Goal: Task Accomplishment & Management: Complete application form

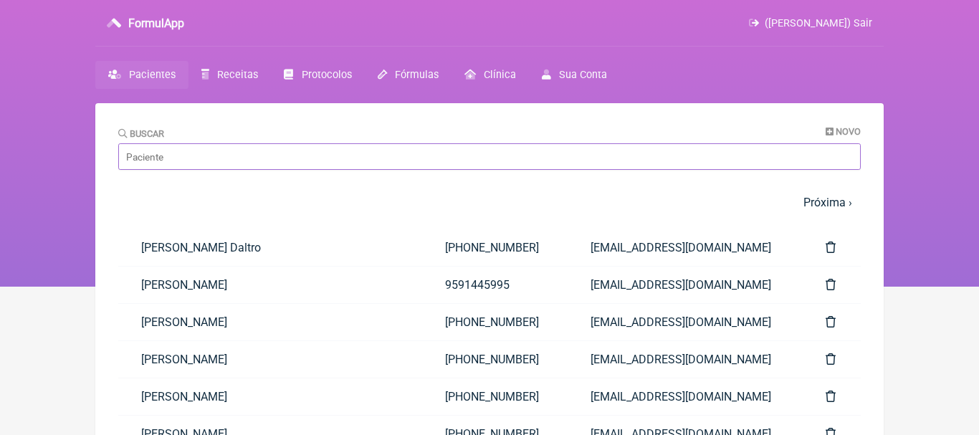
click at [213, 163] on input "Buscar" at bounding box center [489, 156] width 743 height 27
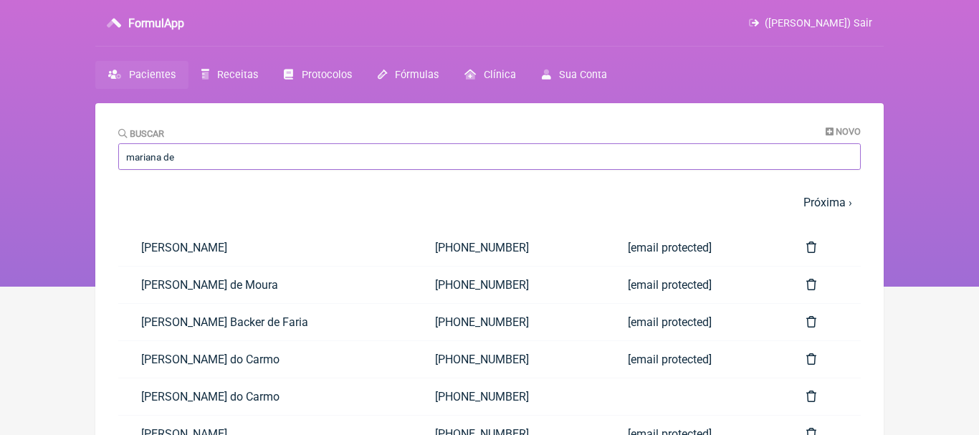
type input "mariana de"
click at [800, 137] on div "Buscar Novo mariana de" at bounding box center [489, 148] width 743 height 44
click at [828, 130] on icon at bounding box center [830, 132] width 8 height 9
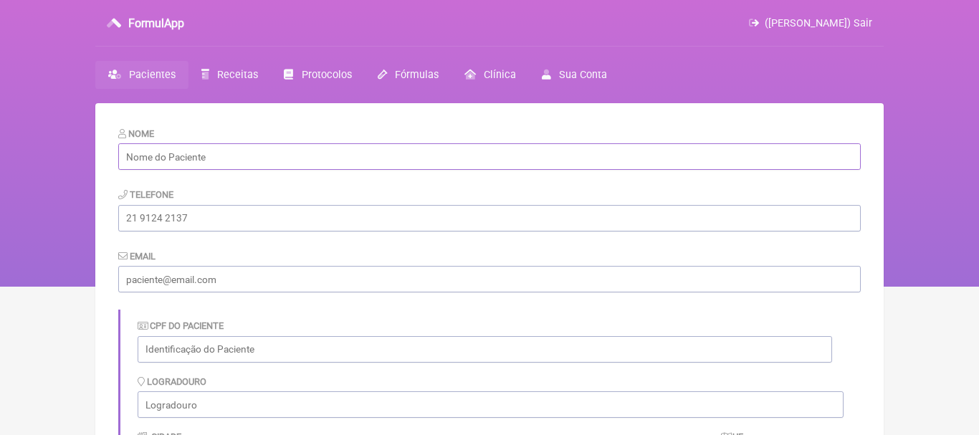
click at [439, 159] on input "text" at bounding box center [489, 156] width 743 height 27
paste input "Mariana de Castro Souza"
type input "Mariana de Castro Souza"
click at [228, 221] on input "tel" at bounding box center [489, 218] width 743 height 27
click at [174, 275] on input "email" at bounding box center [489, 279] width 743 height 27
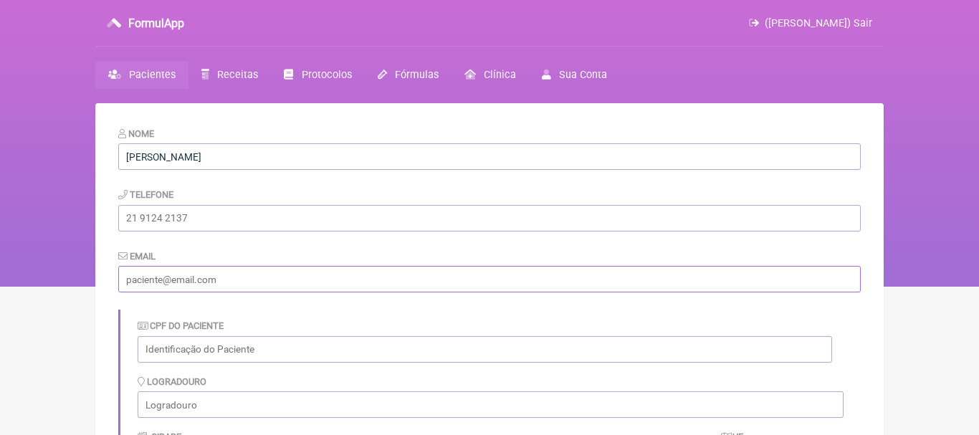
paste input "[EMAIL_ADDRESS][DOMAIN_NAME]"
type input "[EMAIL_ADDRESS][DOMAIN_NAME]"
click at [207, 214] on input "tel" at bounding box center [489, 218] width 743 height 27
paste input "[PHONE_NUMBER]"
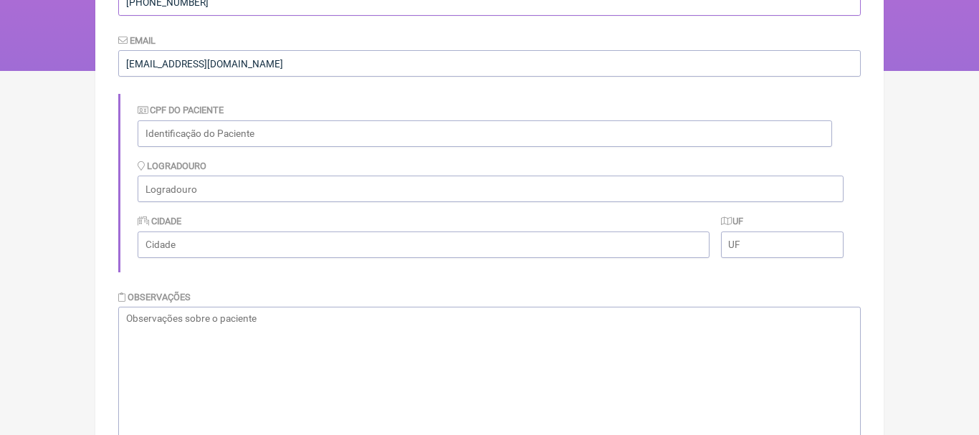
scroll to position [281, 0]
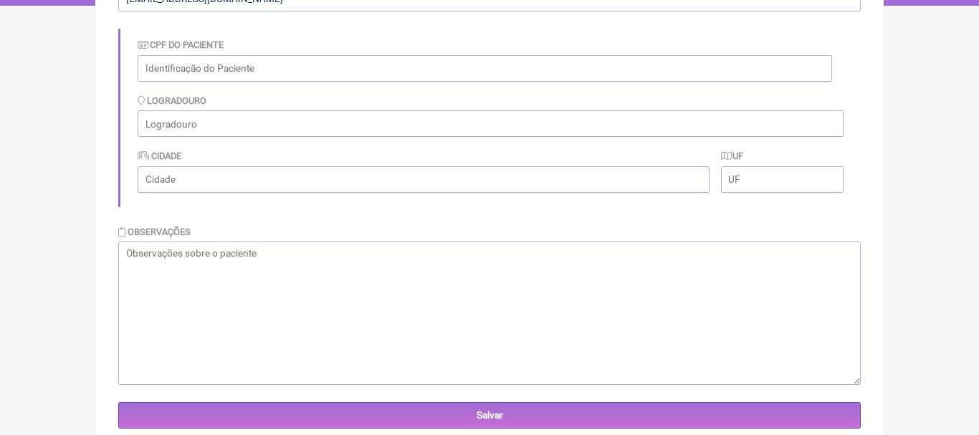
type input "[PHONE_NUMBER]"
click at [755, 292] on textarea at bounding box center [489, 313] width 743 height 143
click at [251, 300] on textarea at bounding box center [489, 313] width 743 height 143
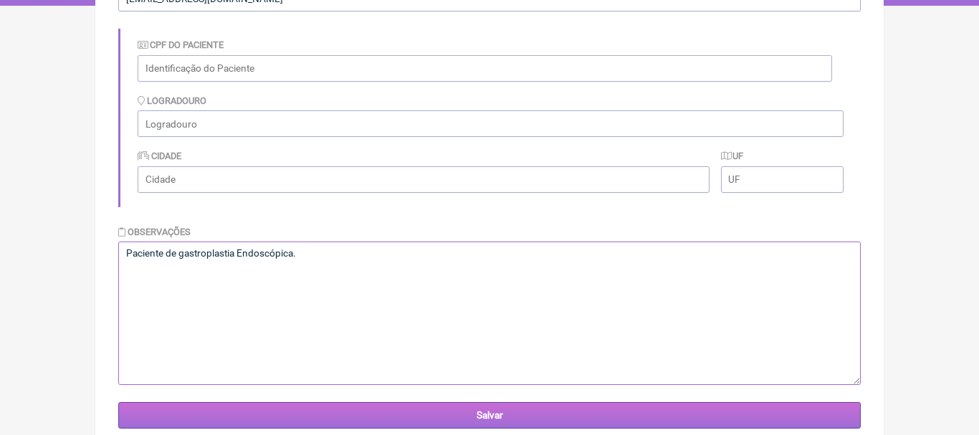
type textarea "Paciente de gastroplastia Endoscópica."
click at [477, 409] on input "Salvar" at bounding box center [489, 415] width 743 height 27
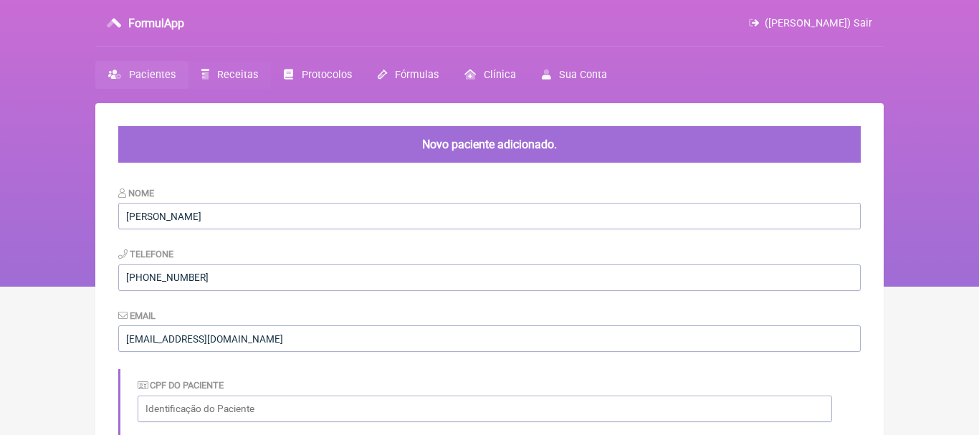
click at [241, 79] on span "Receitas" at bounding box center [237, 75] width 41 height 12
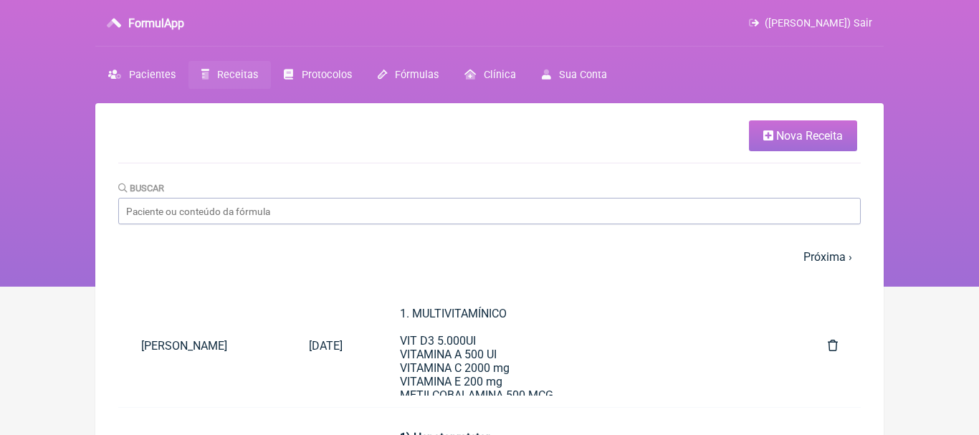
click at [781, 138] on span "Nova Receita" at bounding box center [809, 136] width 67 height 14
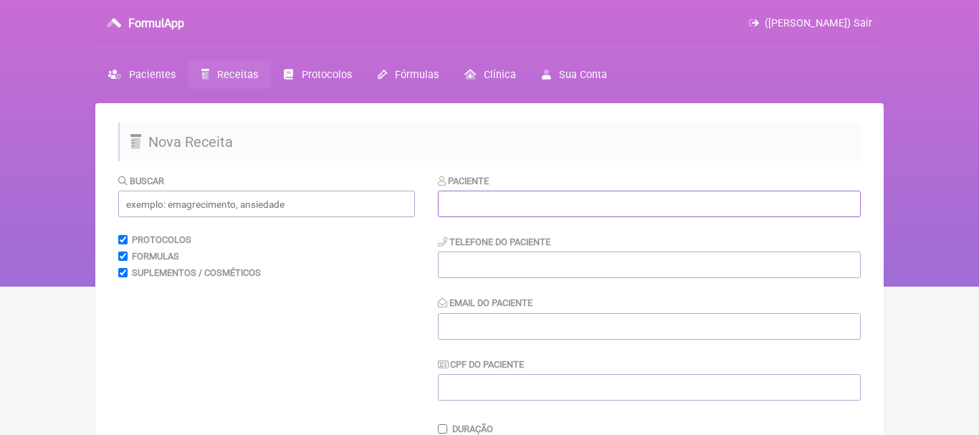
click at [619, 199] on input "text" at bounding box center [649, 204] width 423 height 27
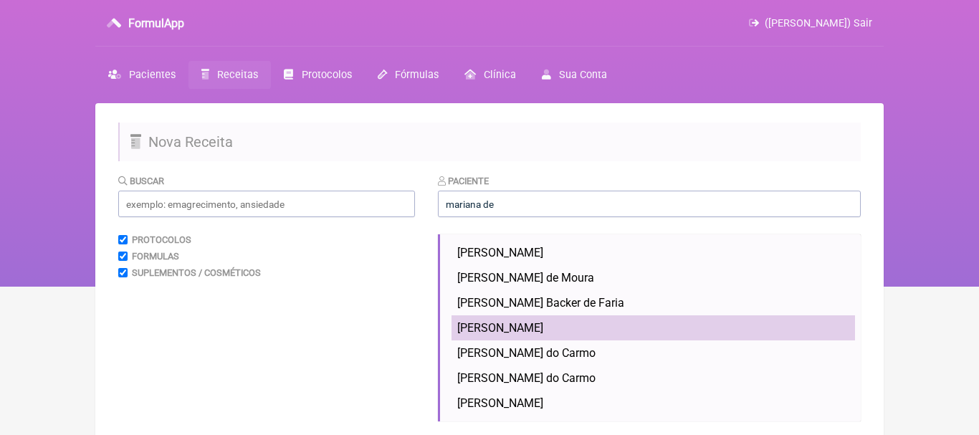
click at [513, 329] on span "Mariana de Castro Souza" at bounding box center [500, 328] width 86 height 14
type input "Mariana de Castro Souza"
type input "[PHONE_NUMBER]"
type input "[EMAIL_ADDRESS][DOMAIN_NAME]"
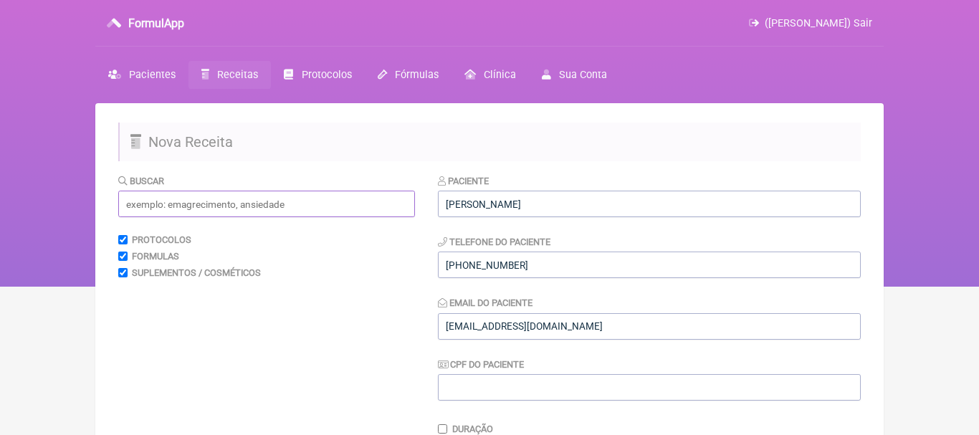
click at [345, 199] on input "text" at bounding box center [266, 204] width 297 height 27
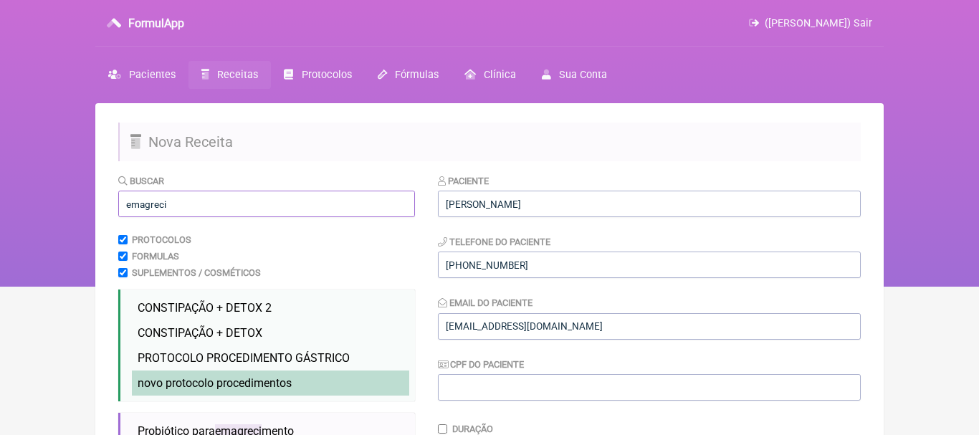
type input "emagreci"
click at [247, 383] on span "novo protocolo procedimentos" at bounding box center [215, 383] width 154 height 14
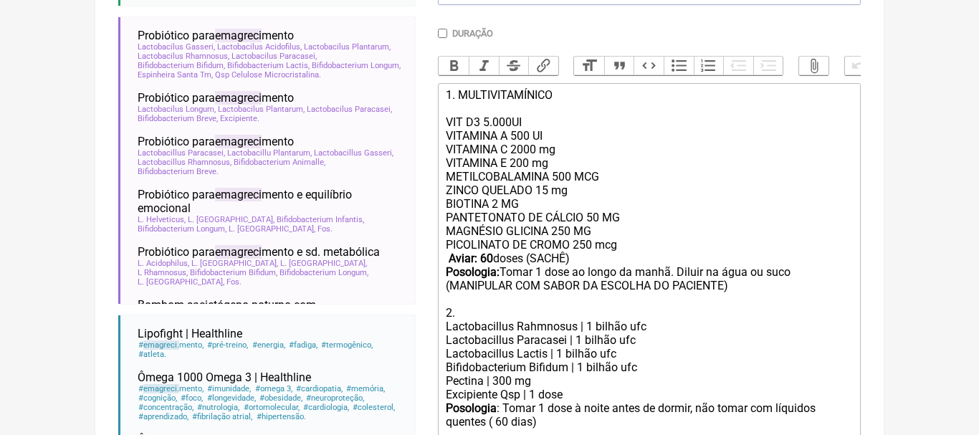
scroll to position [402, 0]
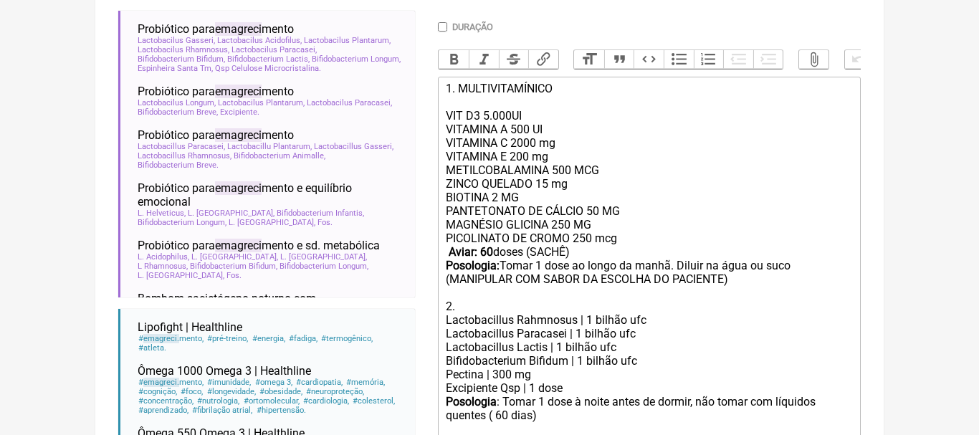
click at [677, 264] on div "PANTETONATO DE CÁLCIO 50 MG MAGNÉSIO GLICINA 250 MG PICOLINATO DE CROMO 250 mcg…" at bounding box center [649, 258] width 407 height 109
click at [707, 273] on div "PANTETONATO DE CÁLCIO 50 MG MAGNÉSIO GLICINA 250 MG PICOLINATO DE CROMO 250 mcg…" at bounding box center [649, 258] width 407 height 109
click at [707, 272] on div "PANTETONATO DE CÁLCIO 50 MG MAGNÉSIO GLICINA 250 MG PICOLINATO DE CROMO 250 mcg…" at bounding box center [649, 258] width 407 height 109
click at [487, 254] on strong "Aviar: 60" at bounding box center [471, 252] width 44 height 14
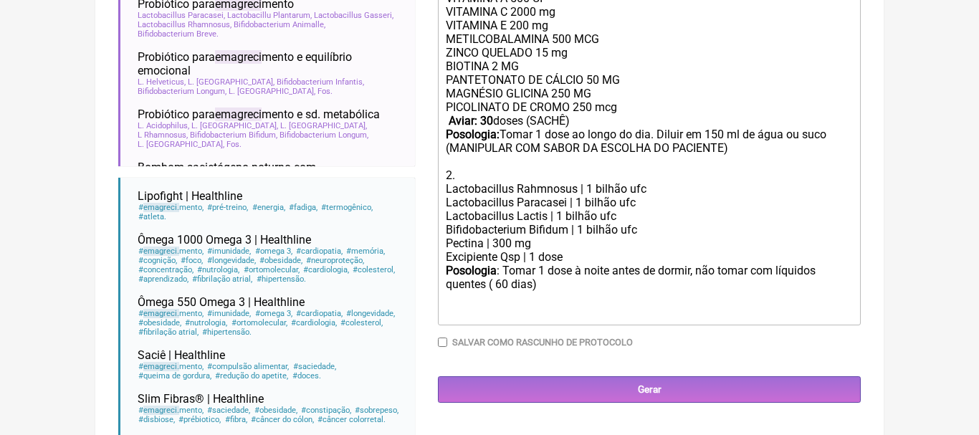
scroll to position [545, 0]
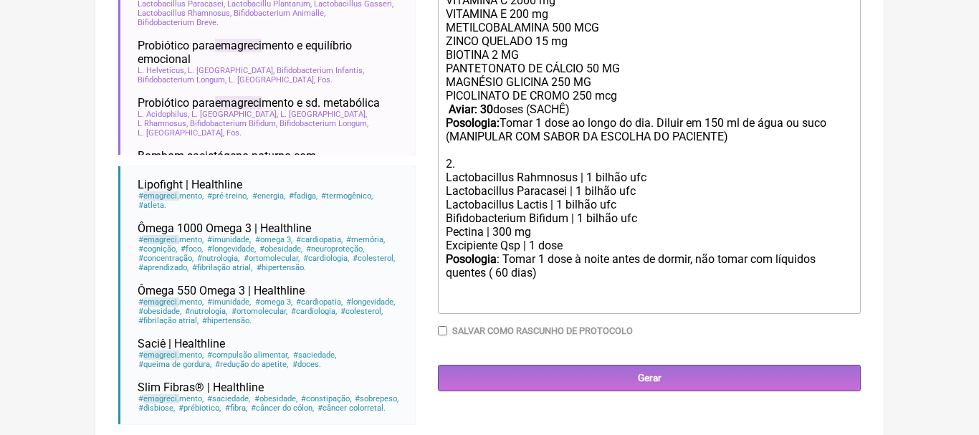
click at [502, 273] on div "Posologia : Tomar 1 dose à noite antes de dormir, não tomar com líquidos quente…" at bounding box center [649, 280] width 407 height 56
type trix-editor "<div>1. MULTIVITAMÍNICO<br><br>VIT D3 5.000UI<br>VITAMINA A 500 UI<br>&nbsp;VIT…"
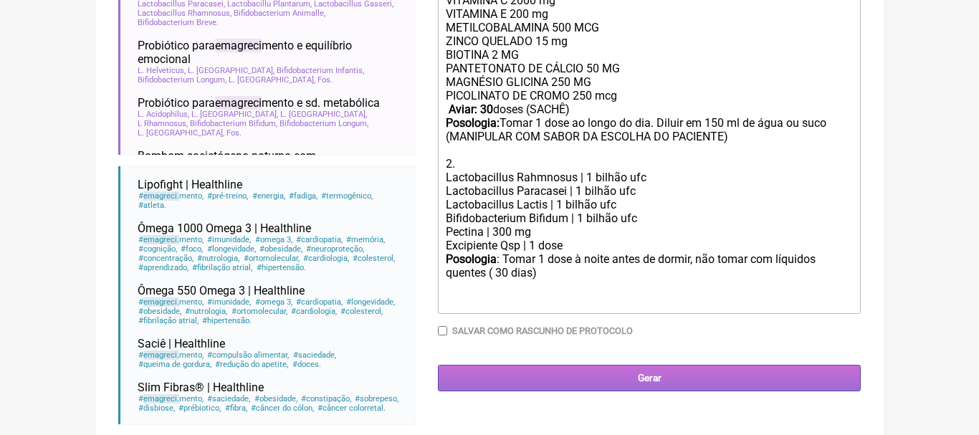
click at [652, 379] on input "Gerar" at bounding box center [649, 378] width 423 height 27
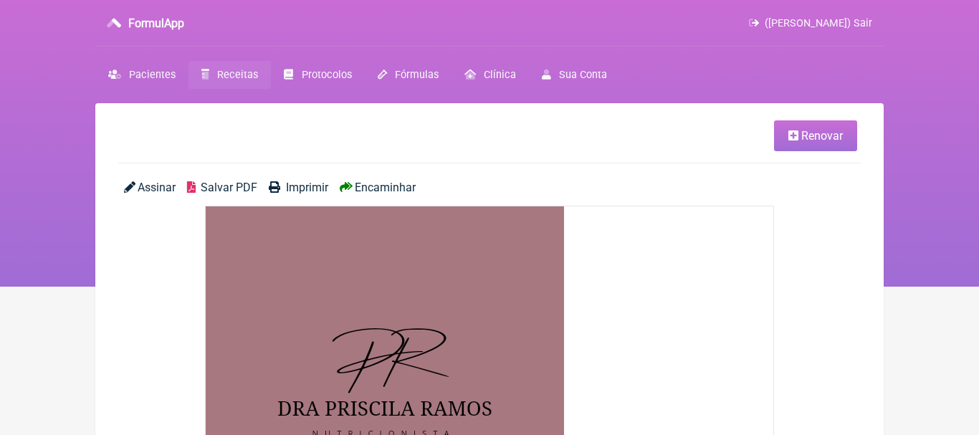
click at [400, 191] on span "Encaminhar" at bounding box center [385, 188] width 61 height 14
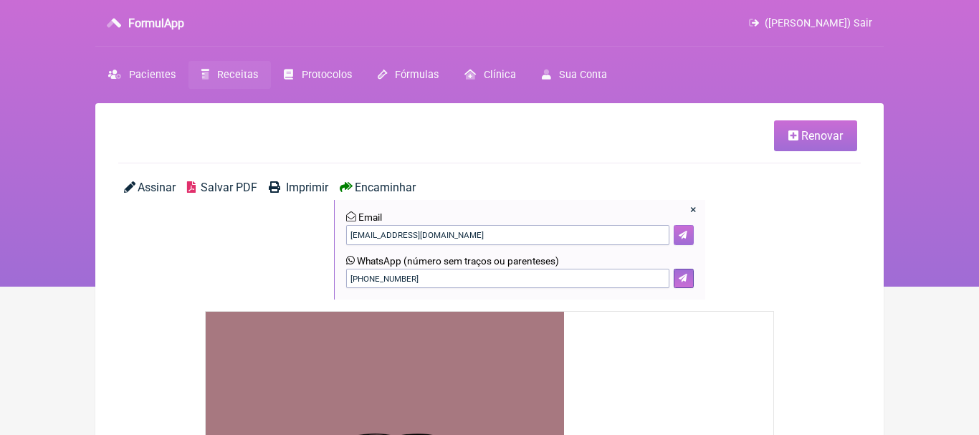
click at [681, 237] on icon at bounding box center [683, 235] width 9 height 9
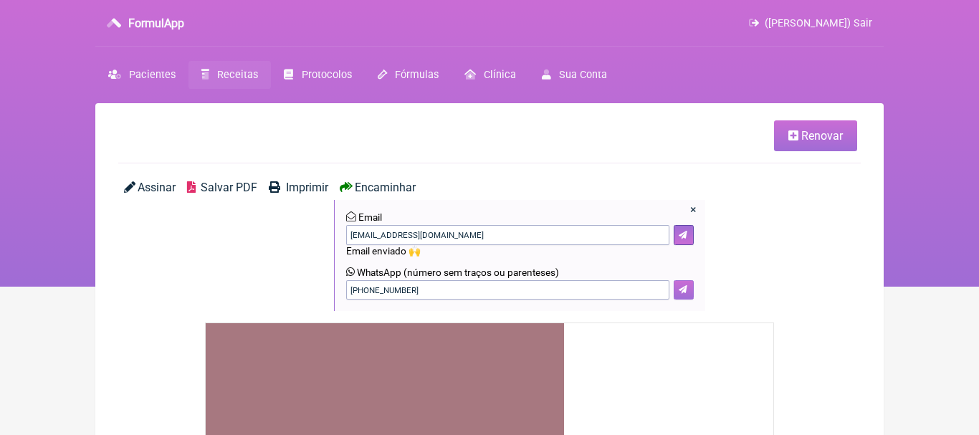
click at [684, 286] on button at bounding box center [684, 290] width 20 height 20
